Goal: Task Accomplishment & Management: Use online tool/utility

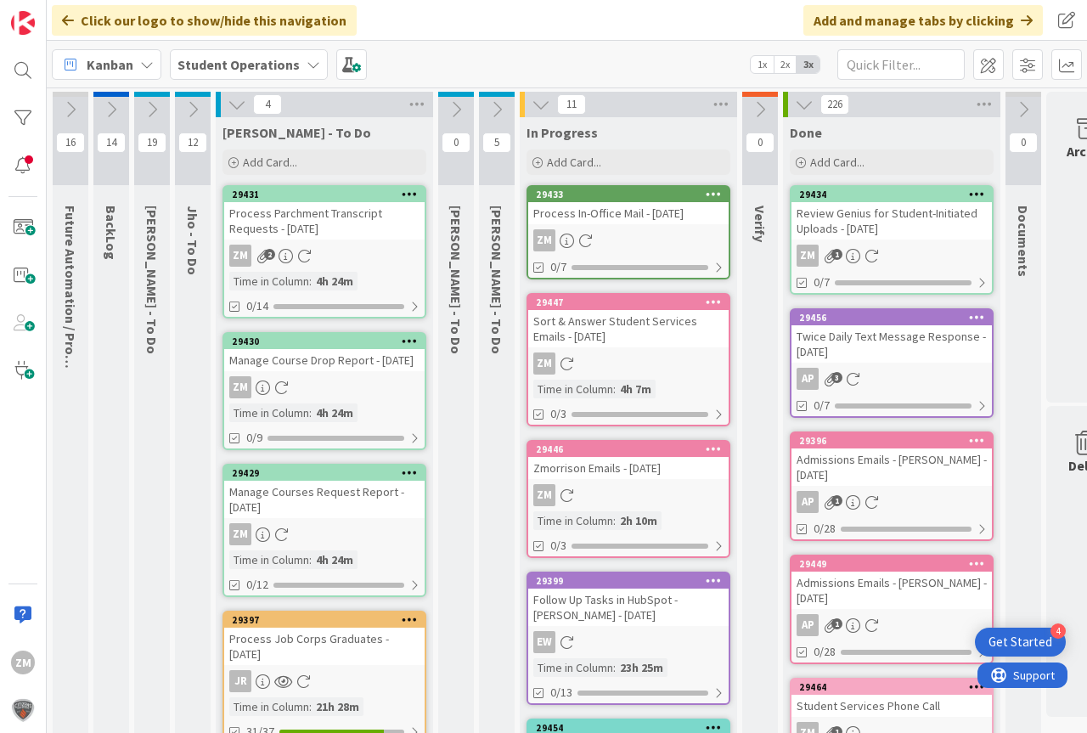
click at [195, 106] on icon at bounding box center [193, 109] width 19 height 19
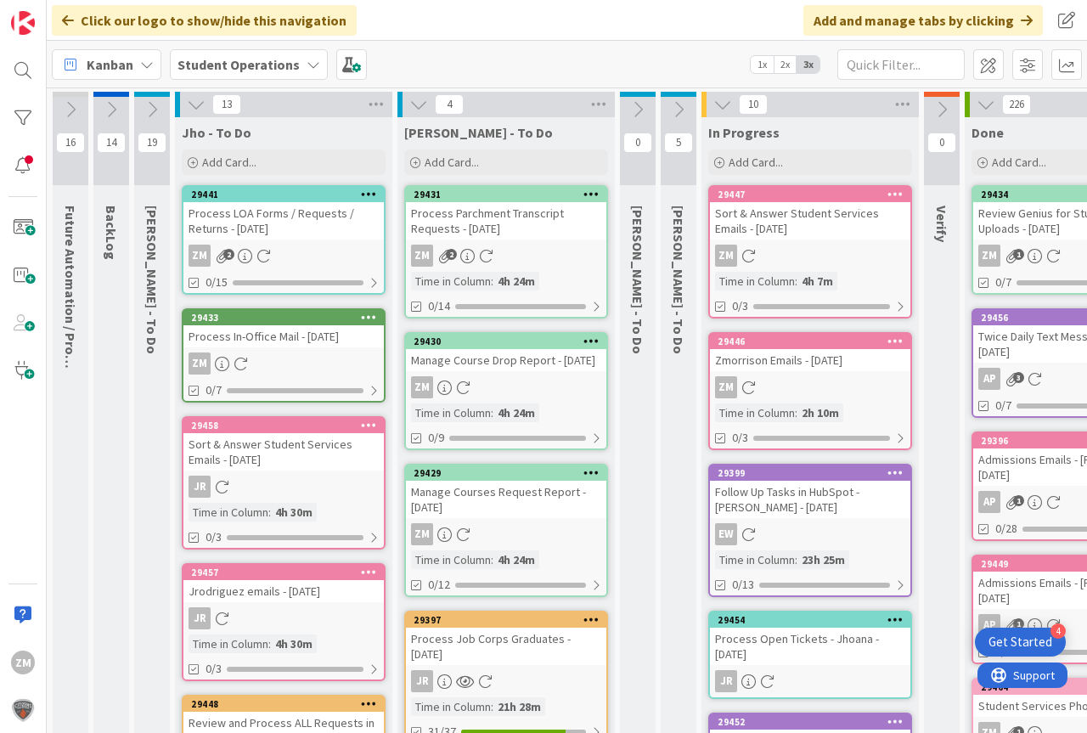
click at [189, 104] on icon at bounding box center [196, 104] width 19 height 19
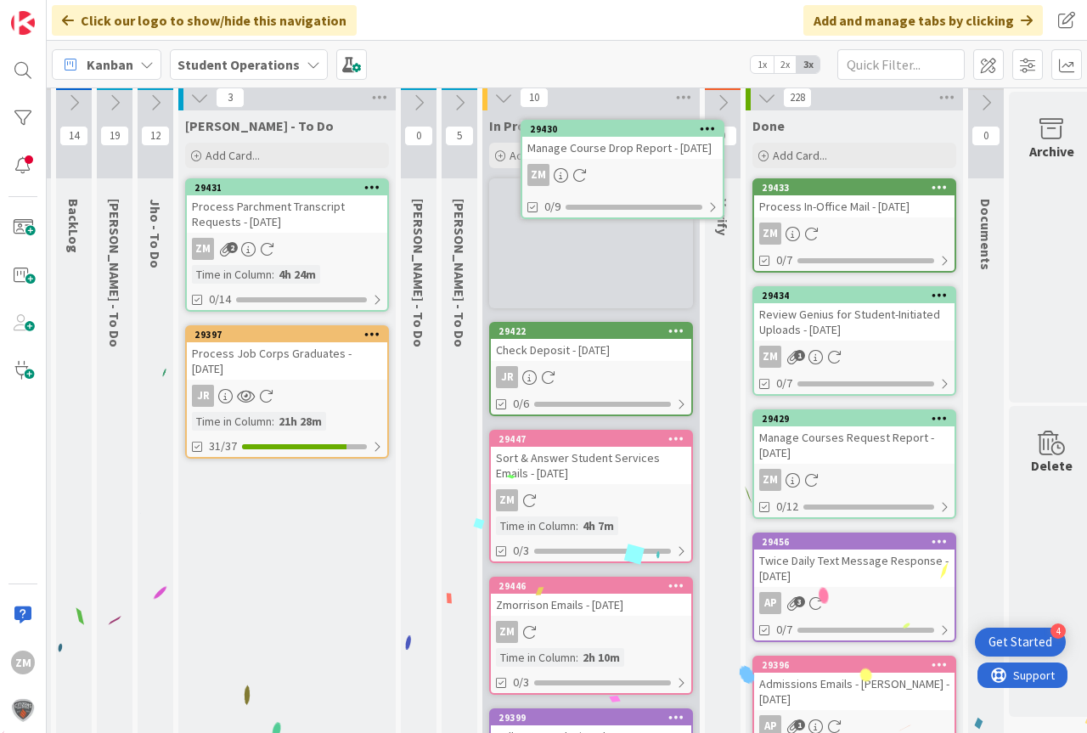
scroll to position [0, 37]
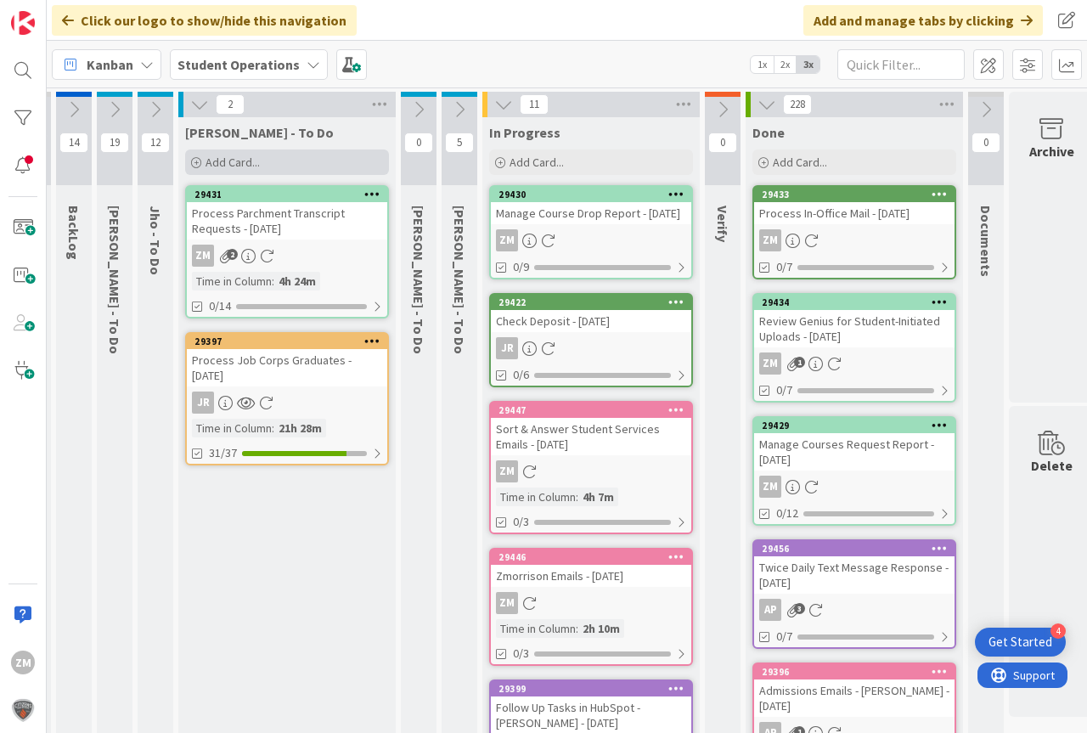
click at [214, 167] on span "Add Card..." at bounding box center [233, 162] width 54 height 15
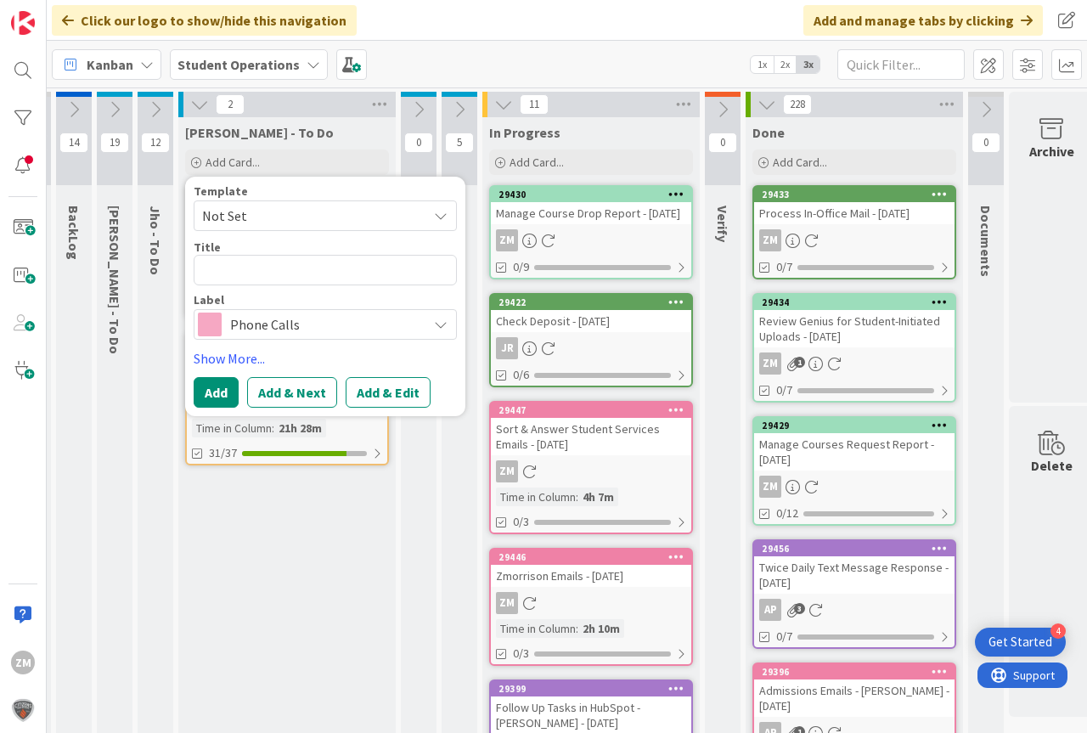
click at [434, 213] on icon at bounding box center [441, 216] width 14 height 14
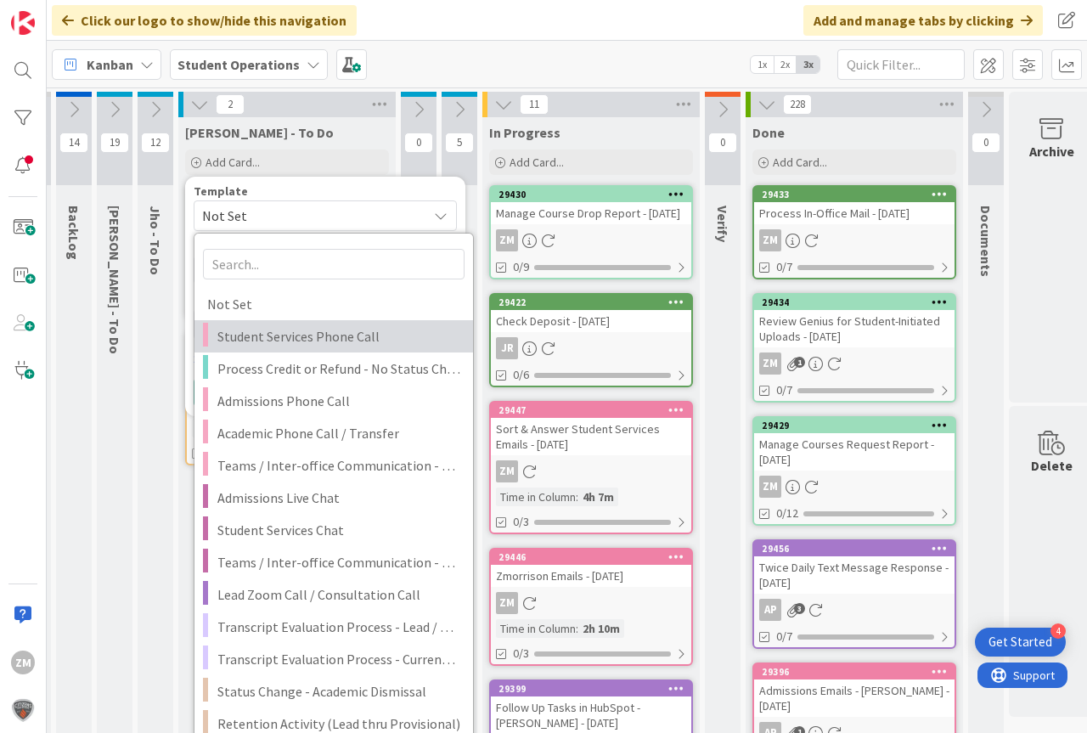
click at [267, 335] on span "Student Services Phone Call" at bounding box center [338, 336] width 243 height 22
type textarea "x"
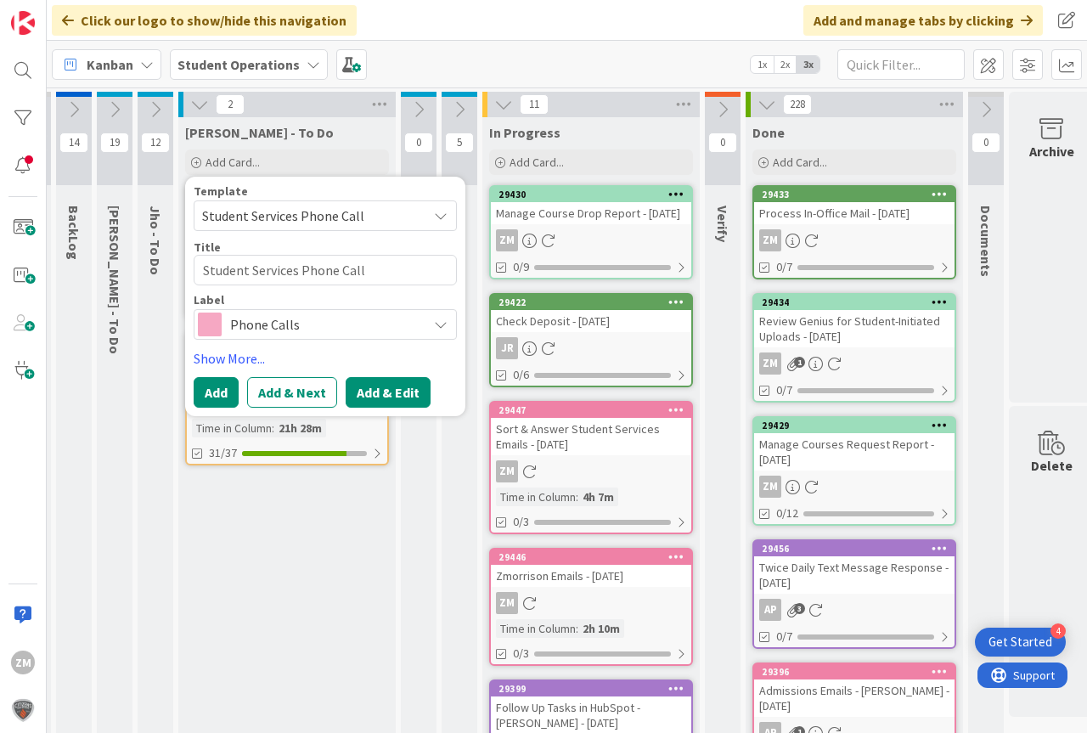
click at [389, 392] on button "Add & Edit" at bounding box center [388, 392] width 85 height 31
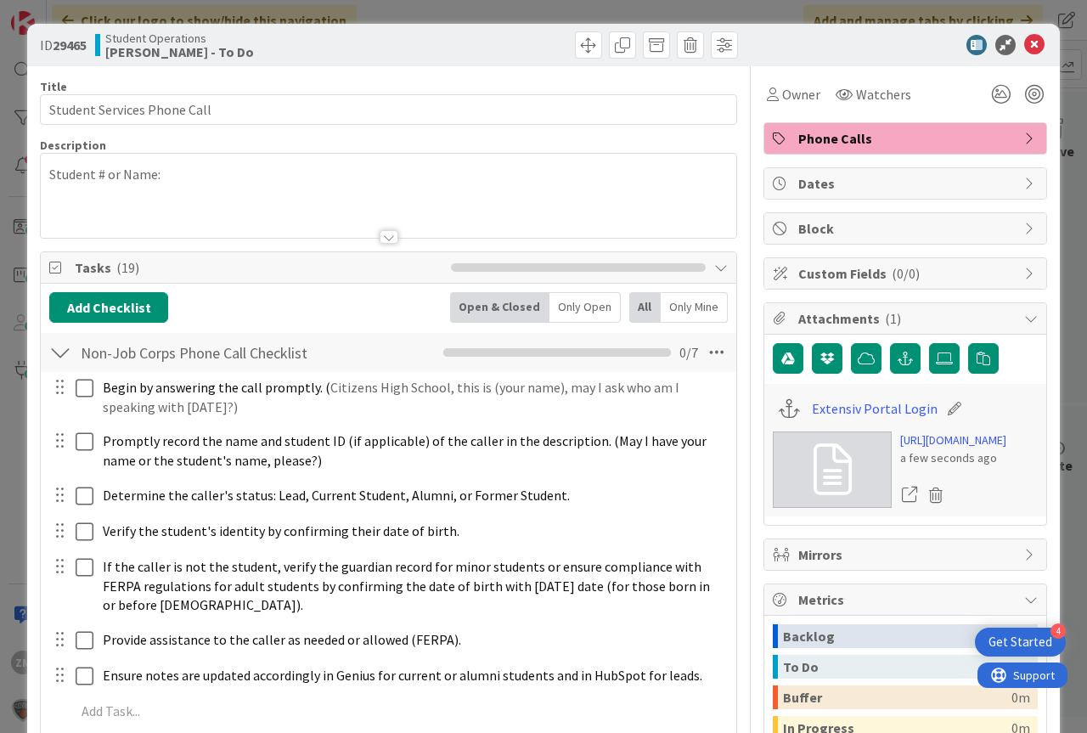
click at [202, 172] on p "Student # or Name:" at bounding box center [388, 175] width 679 height 20
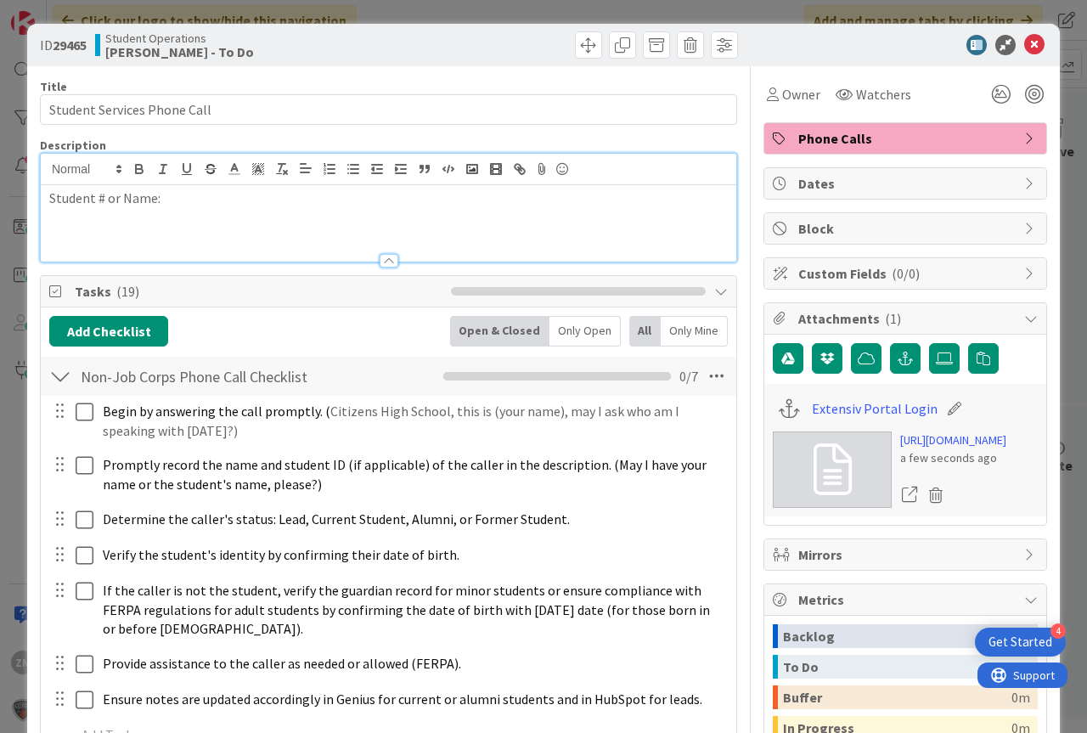
drag, startPoint x: 196, startPoint y: 189, endPoint x: 184, endPoint y: 201, distance: 16.8
click at [192, 195] on p "Student # or Name:" at bounding box center [388, 199] width 679 height 20
click at [1025, 42] on icon at bounding box center [1035, 45] width 20 height 20
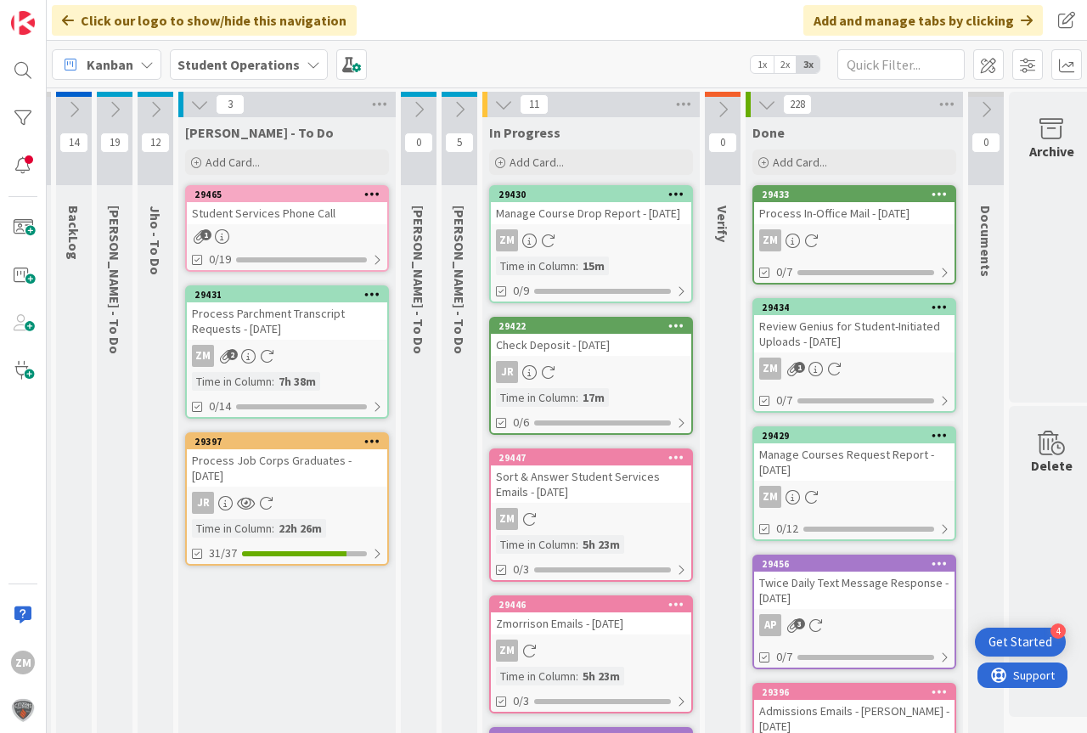
click at [233, 229] on div "29465 Student Services Phone Call 1 0/19" at bounding box center [287, 228] width 204 height 87
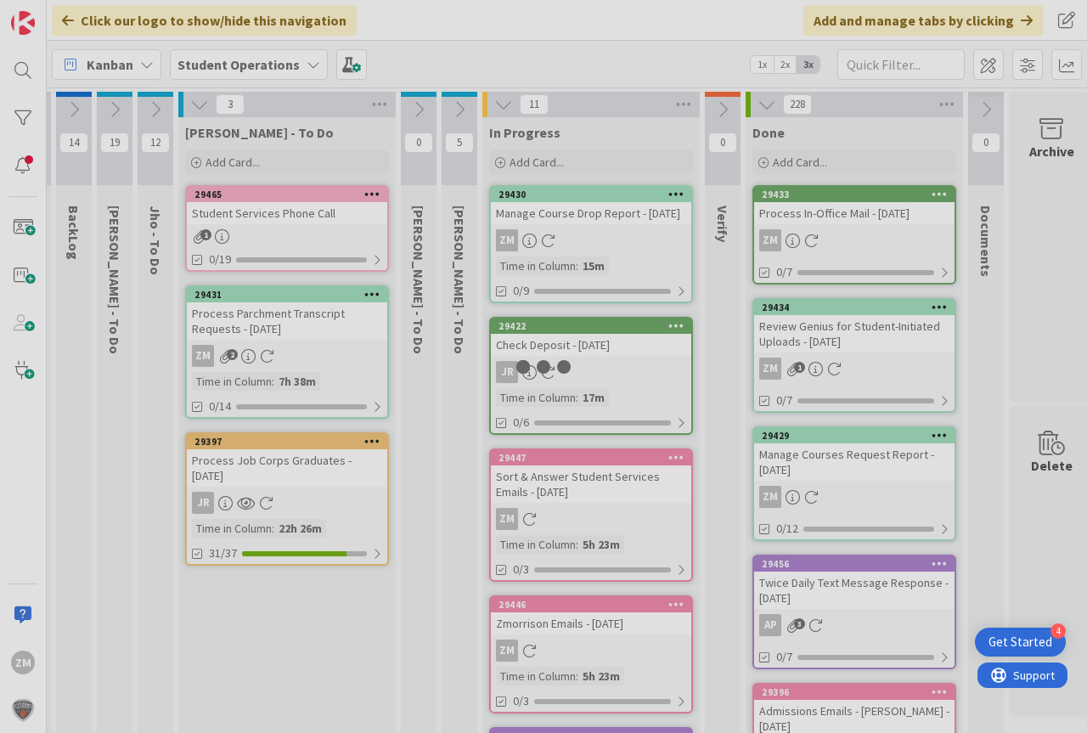
click at [232, 224] on div at bounding box center [543, 366] width 1087 height 733
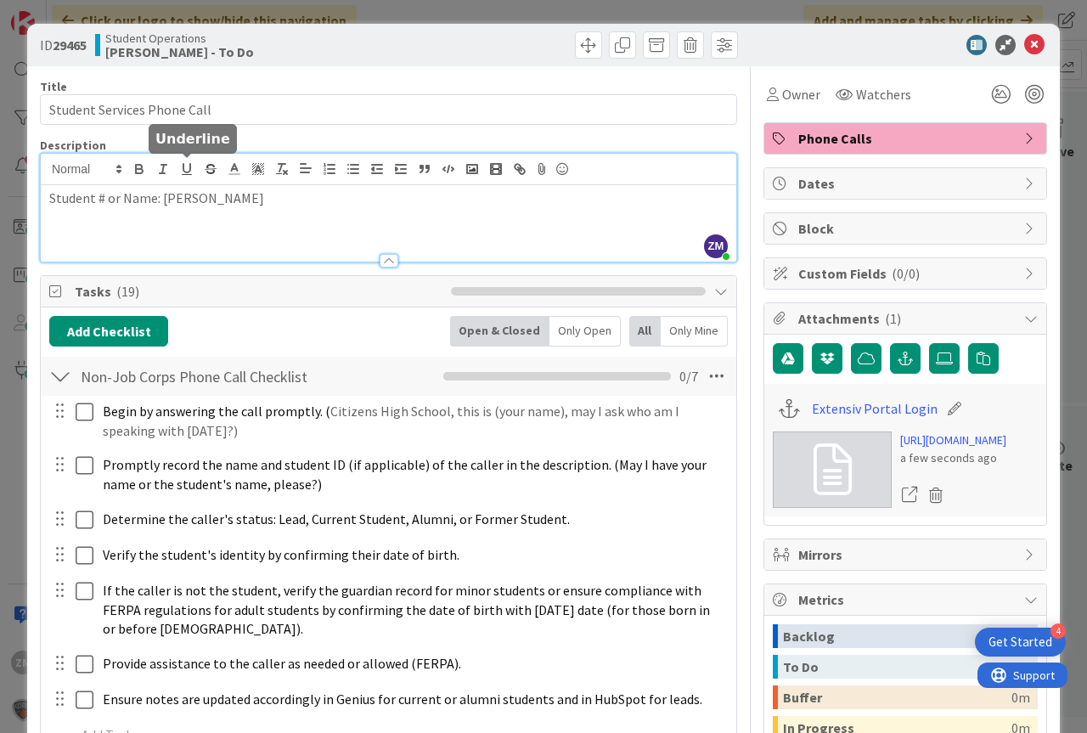
click at [190, 177] on div "ZM Zaida Morrison just joined Student # or Name: Sana Alghain" at bounding box center [389, 208] width 696 height 108
click at [1025, 44] on icon at bounding box center [1035, 45] width 20 height 20
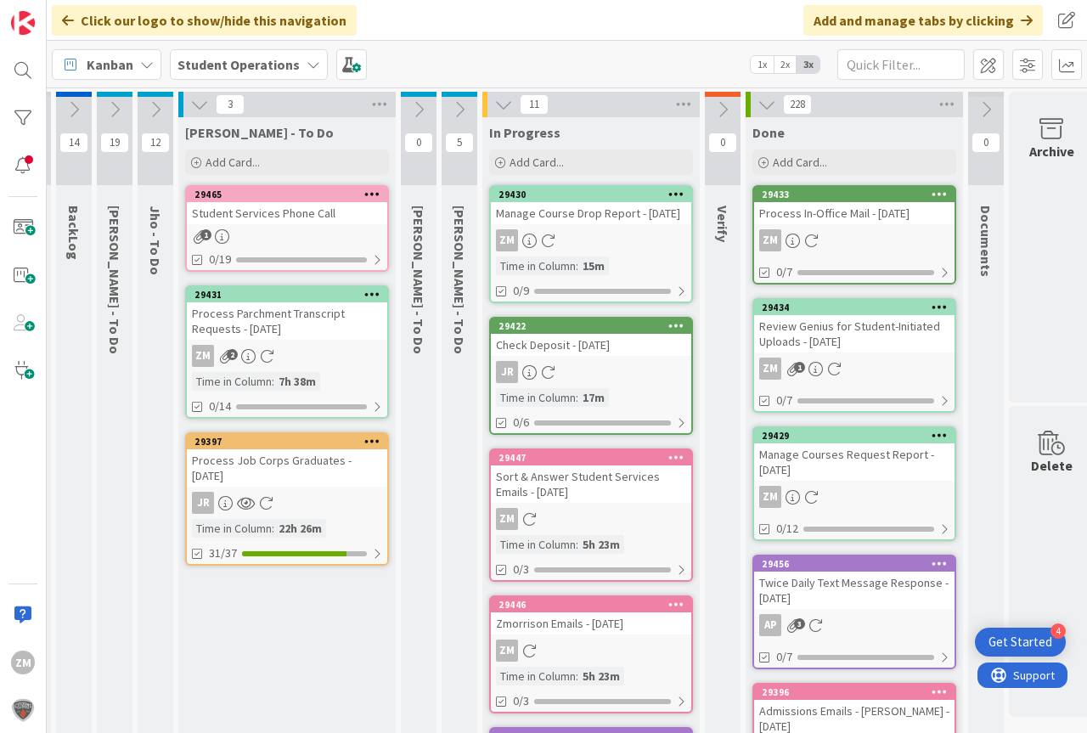
click at [368, 195] on icon at bounding box center [372, 194] width 16 height 12
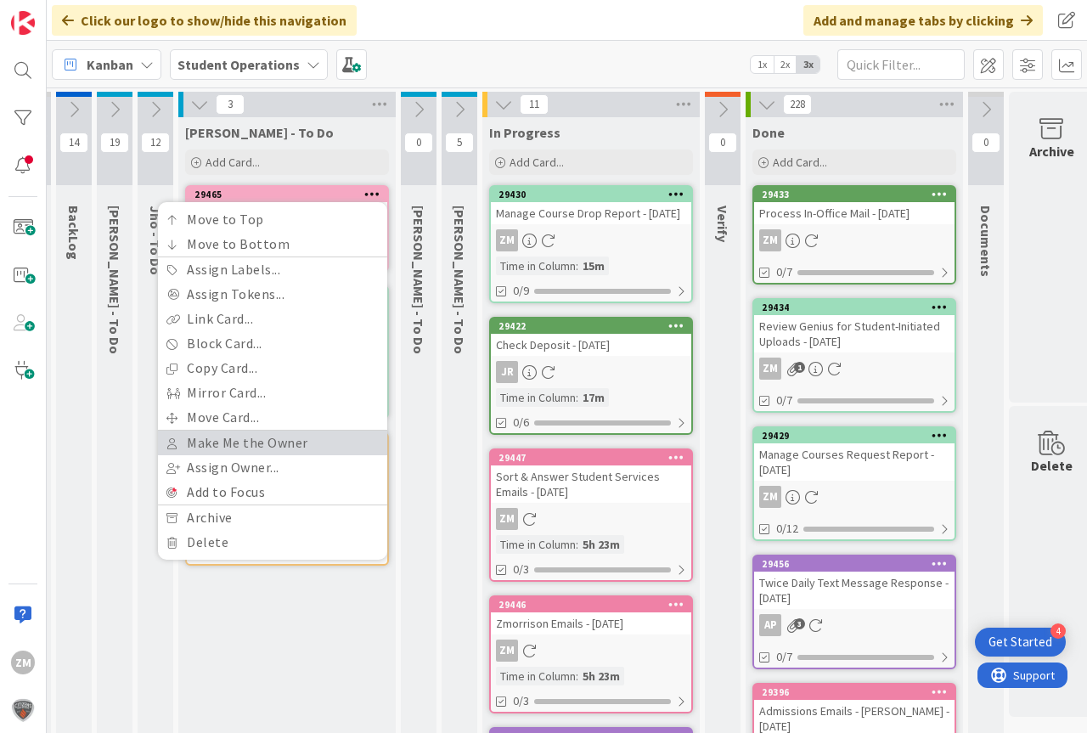
click at [243, 443] on link "Make Me the Owner" at bounding box center [272, 443] width 229 height 25
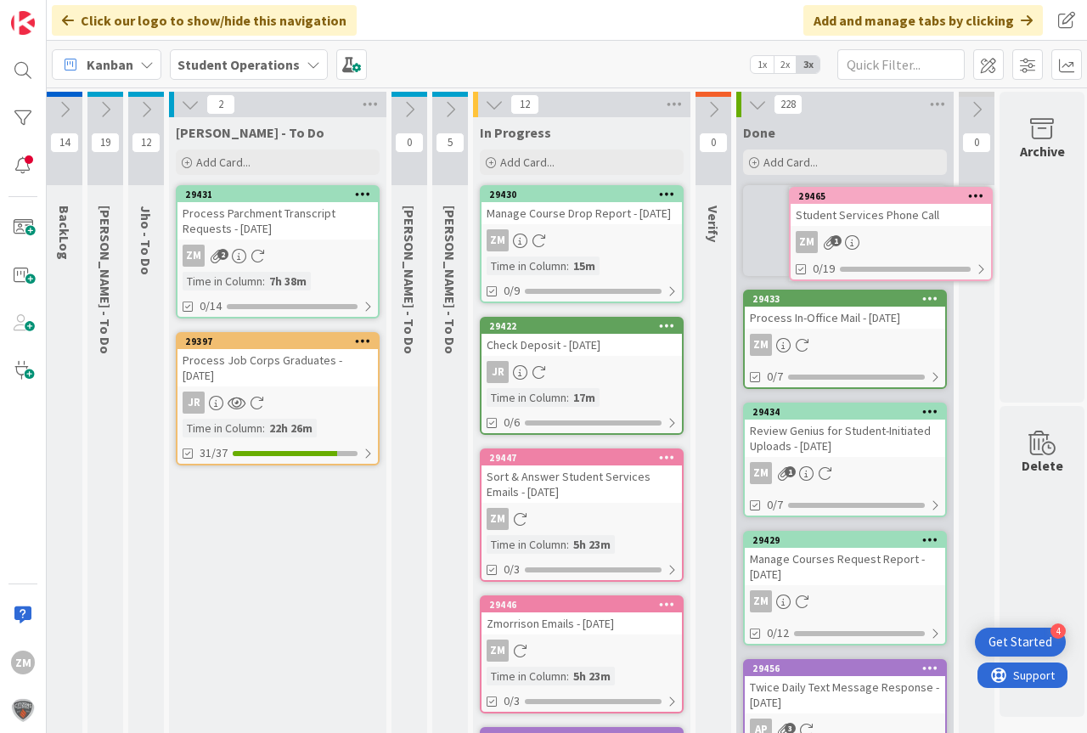
scroll to position [0, 55]
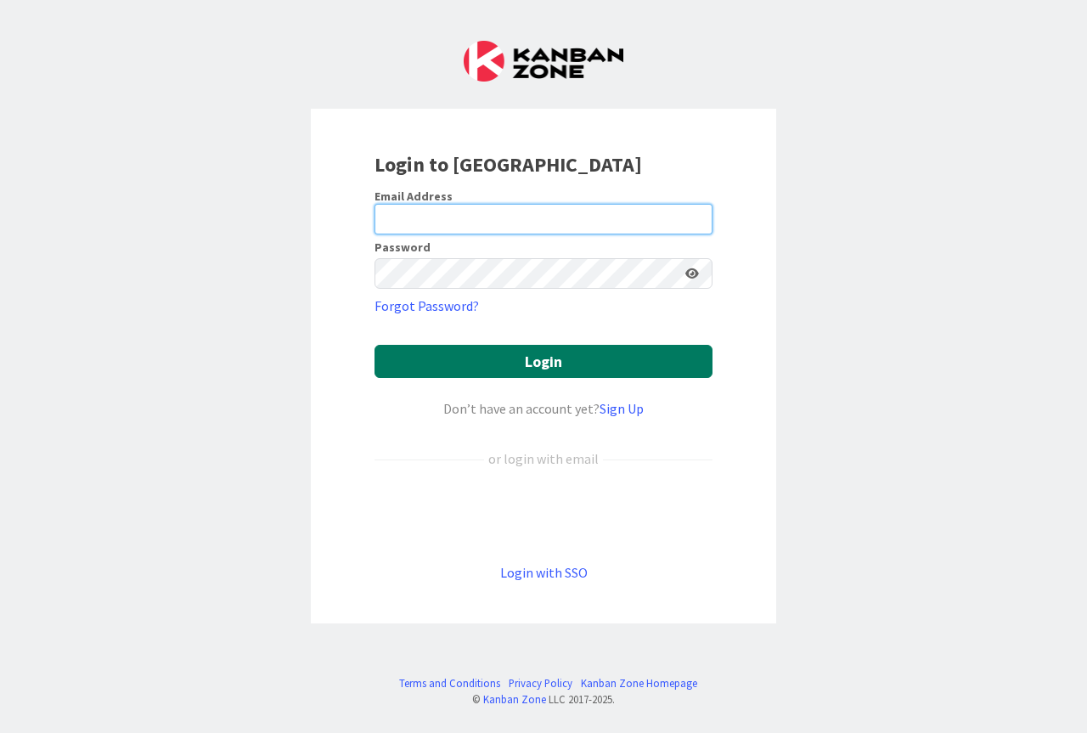
type input "[PERSON_NAME][EMAIL_ADDRESS][PERSON_NAME][DOMAIN_NAME]"
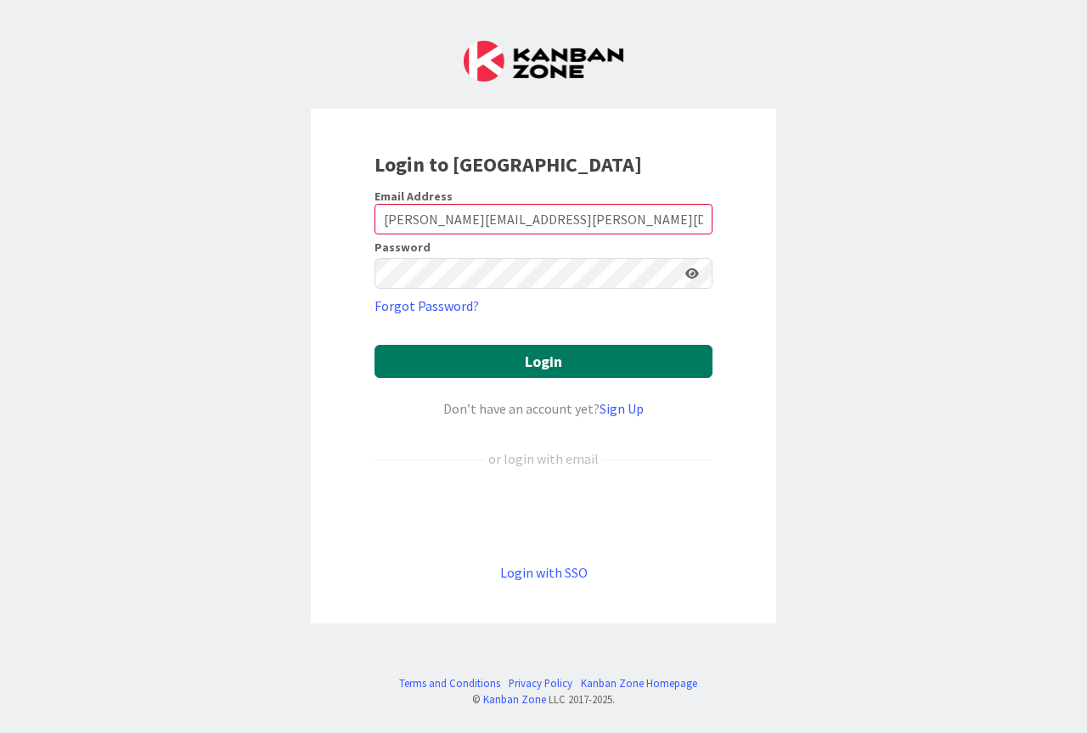
click at [505, 350] on button "Login" at bounding box center [544, 361] width 338 height 33
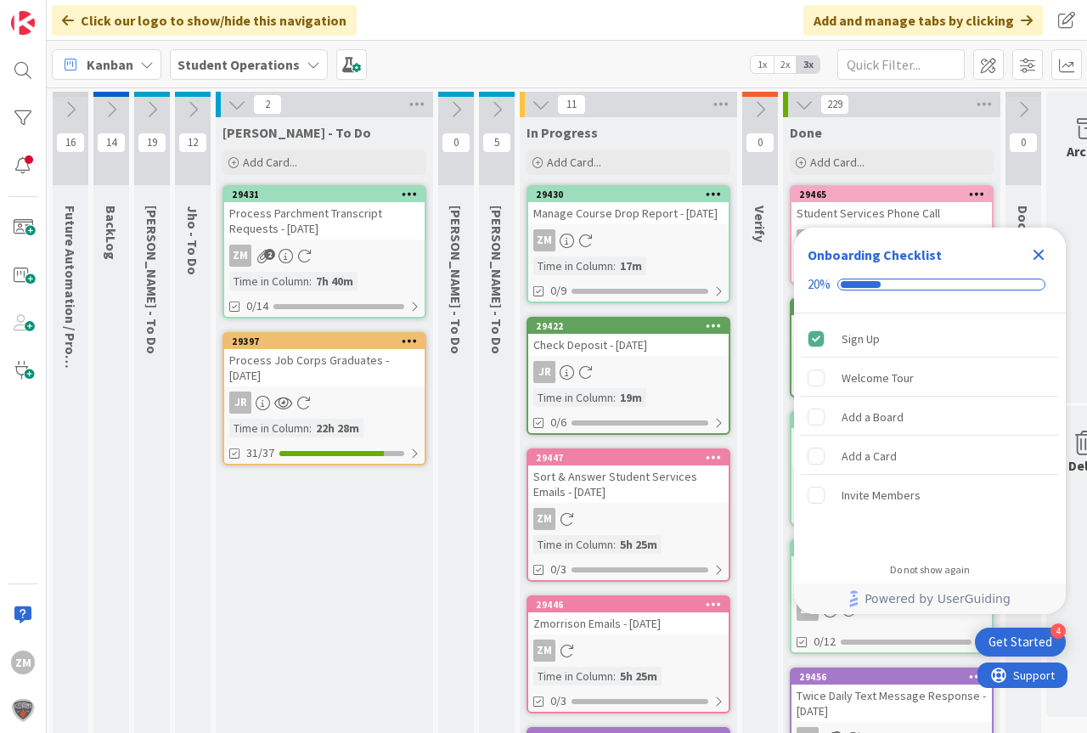
click at [1039, 252] on icon "Close Checklist" at bounding box center [1039, 255] width 20 height 20
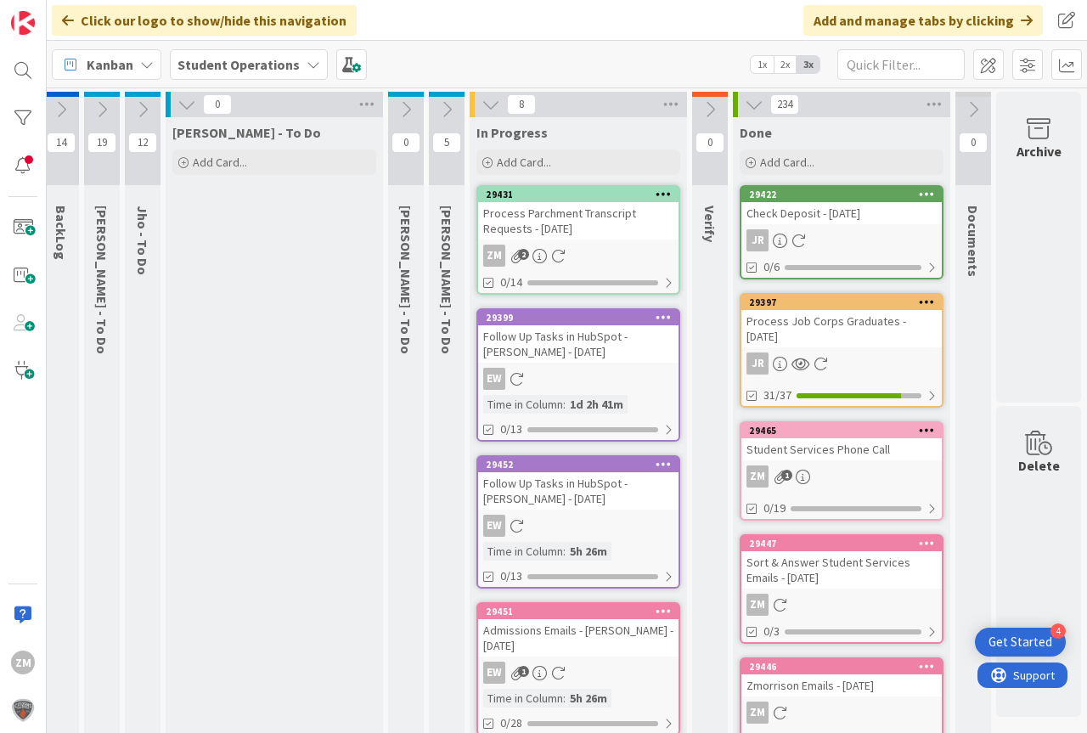
scroll to position [0, 63]
